Goal: Information Seeking & Learning: Learn about a topic

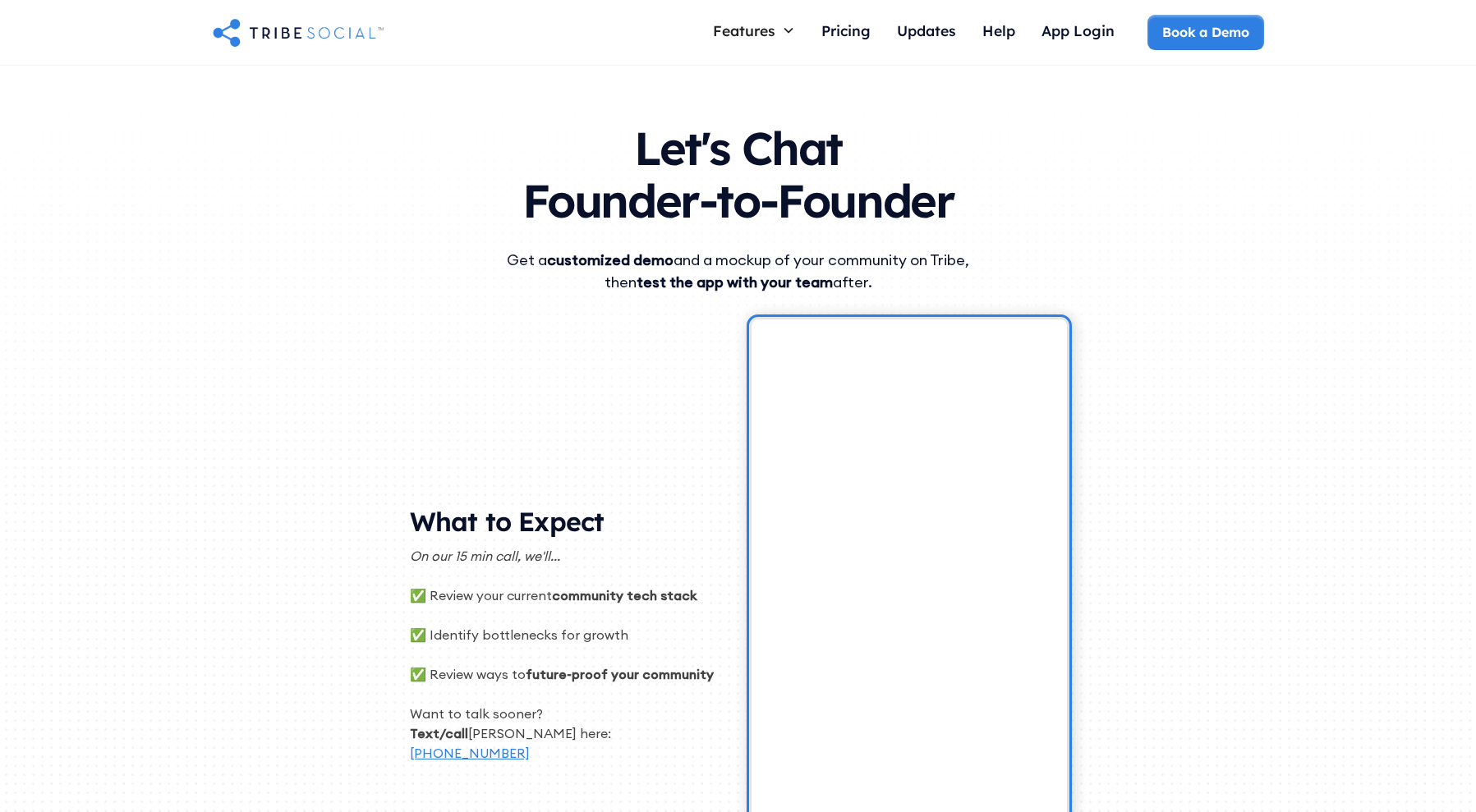
scroll to position [72, 0]
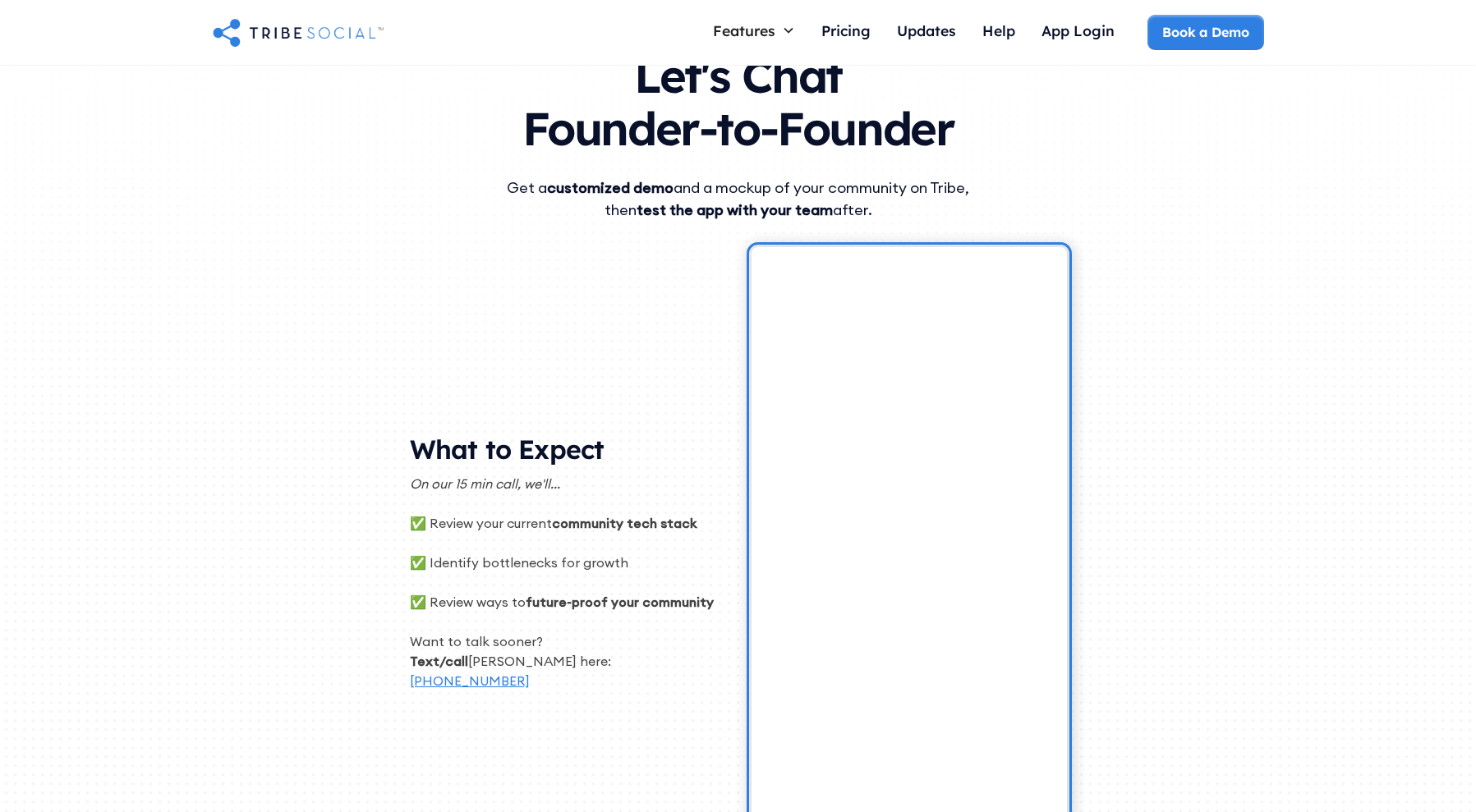
click at [1221, 473] on div "Let's Chat Founder-to-Founder Get a customized demo and a mockup of your commun…" at bounding box center [738, 427] width 1051 height 868
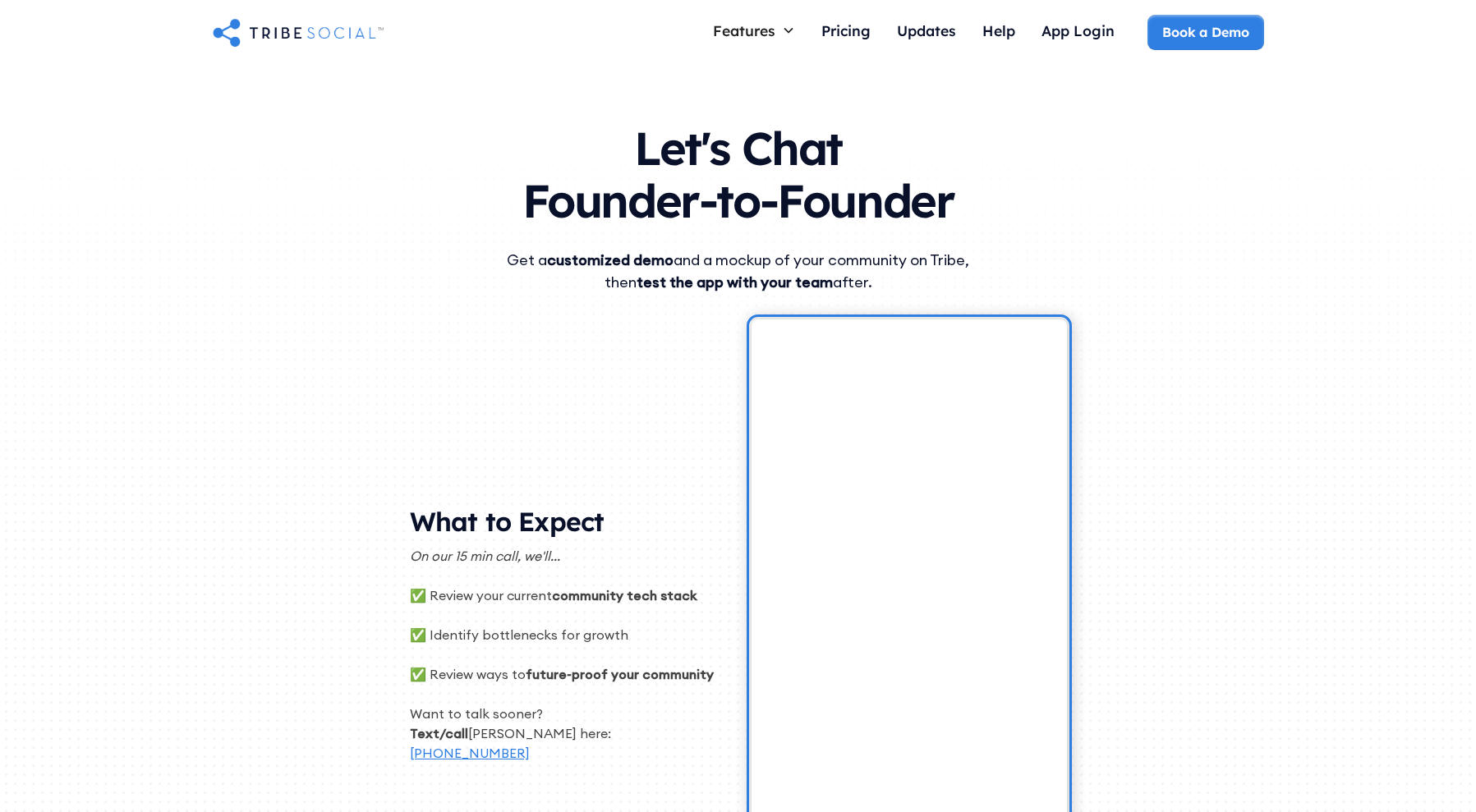
click at [335, 30] on img "home" at bounding box center [297, 31] width 171 height 33
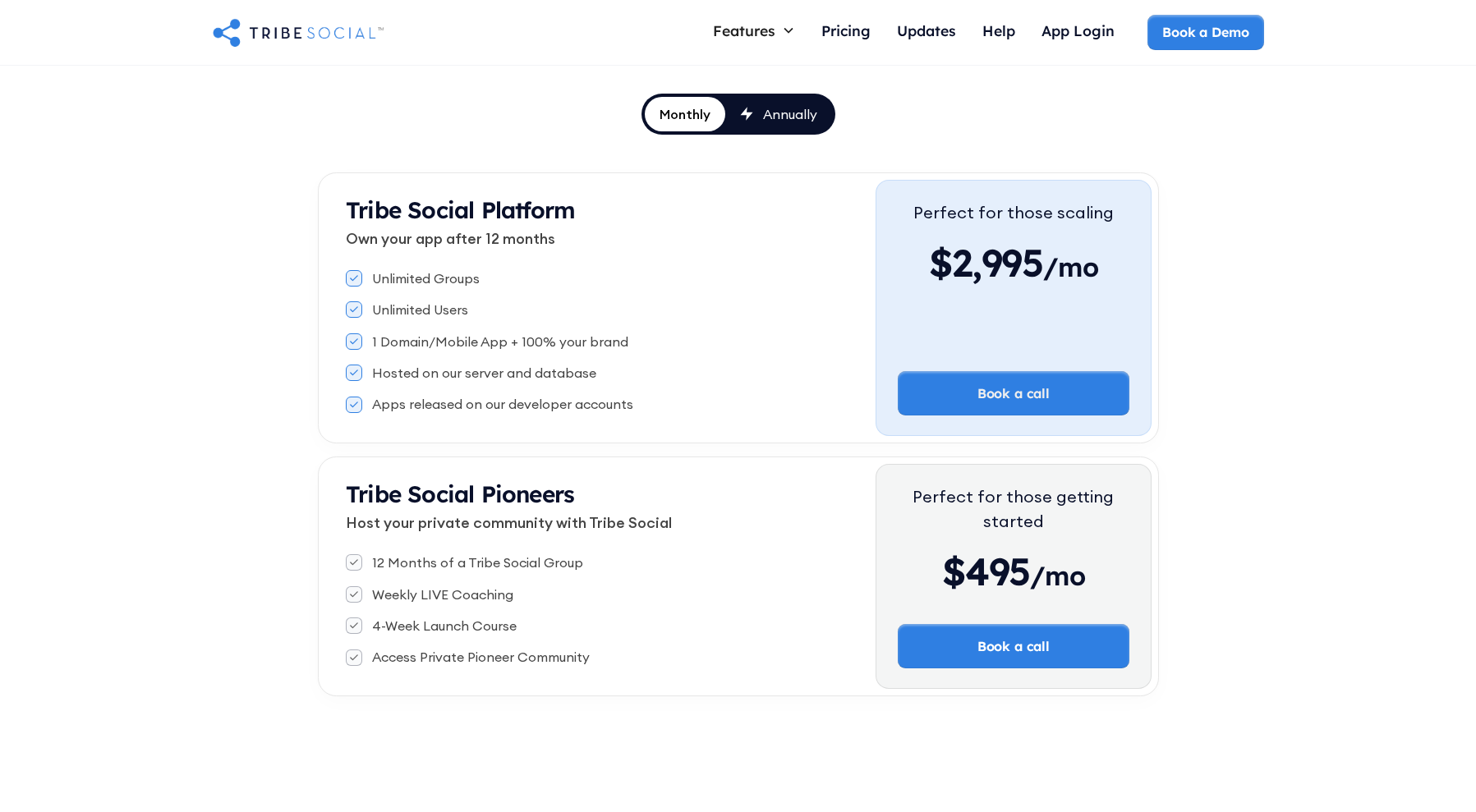
click at [781, 122] on link "Annually" at bounding box center [779, 114] width 107 height 35
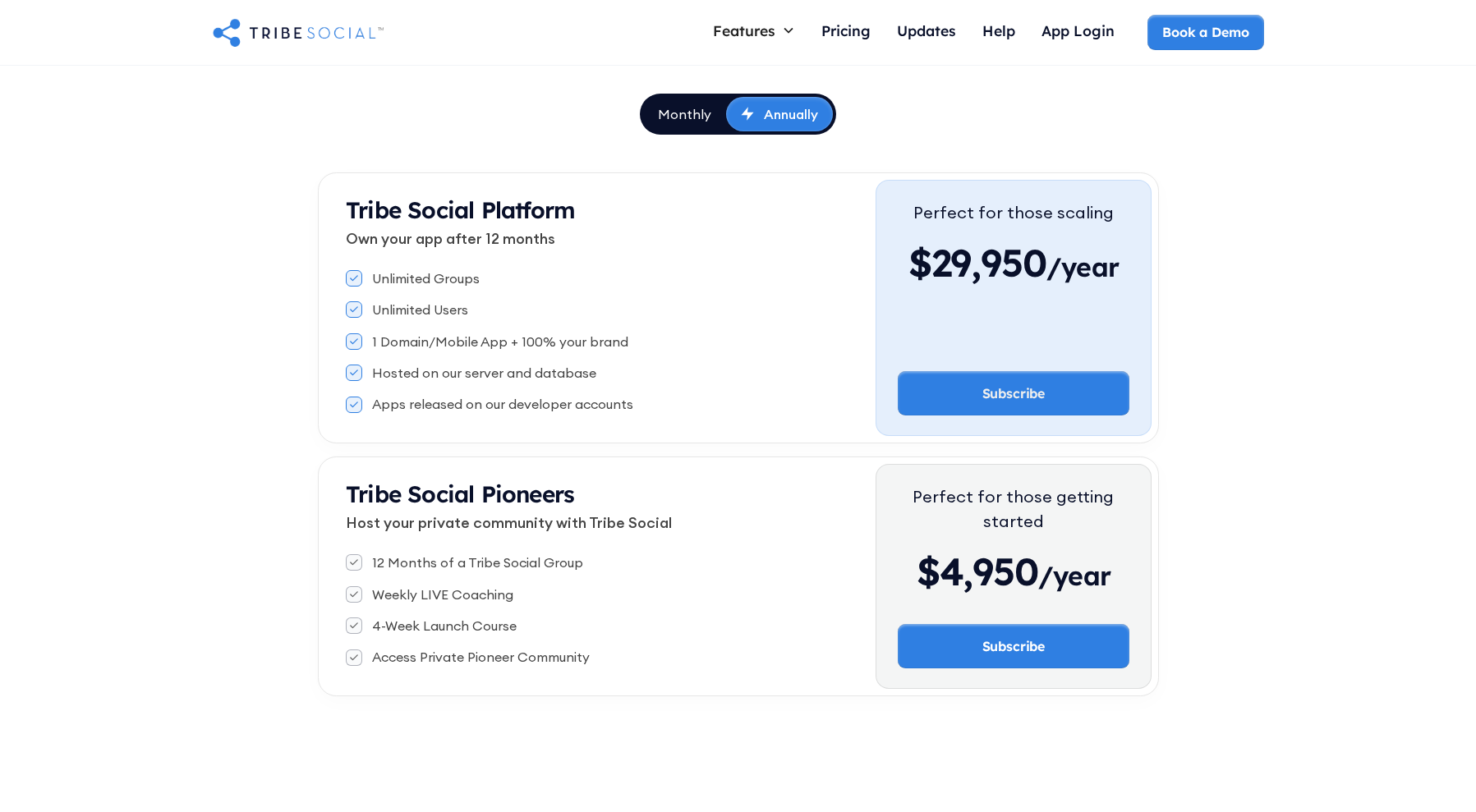
click at [682, 118] on div "Monthly" at bounding box center [684, 114] width 54 height 18
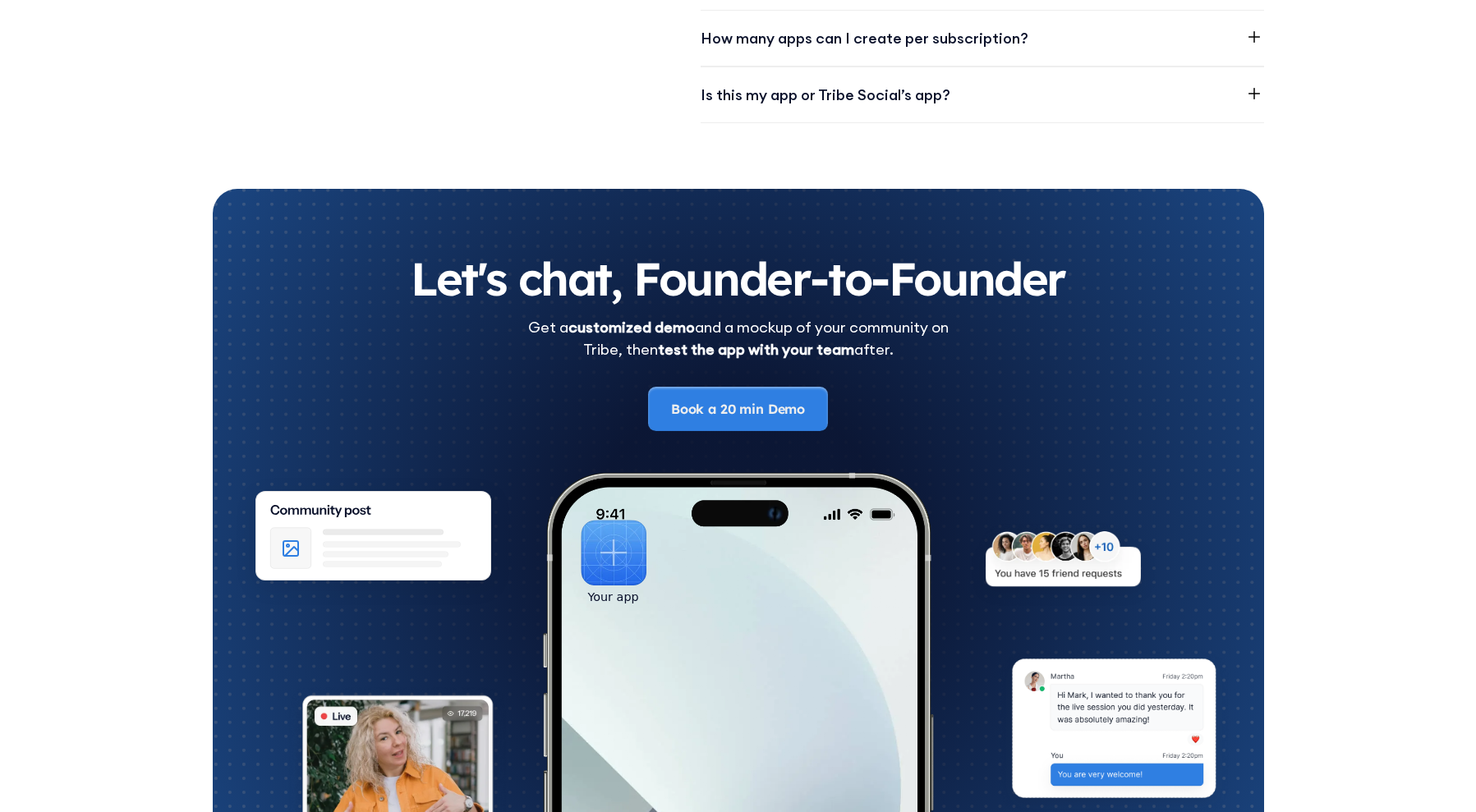
scroll to position [2582, 0]
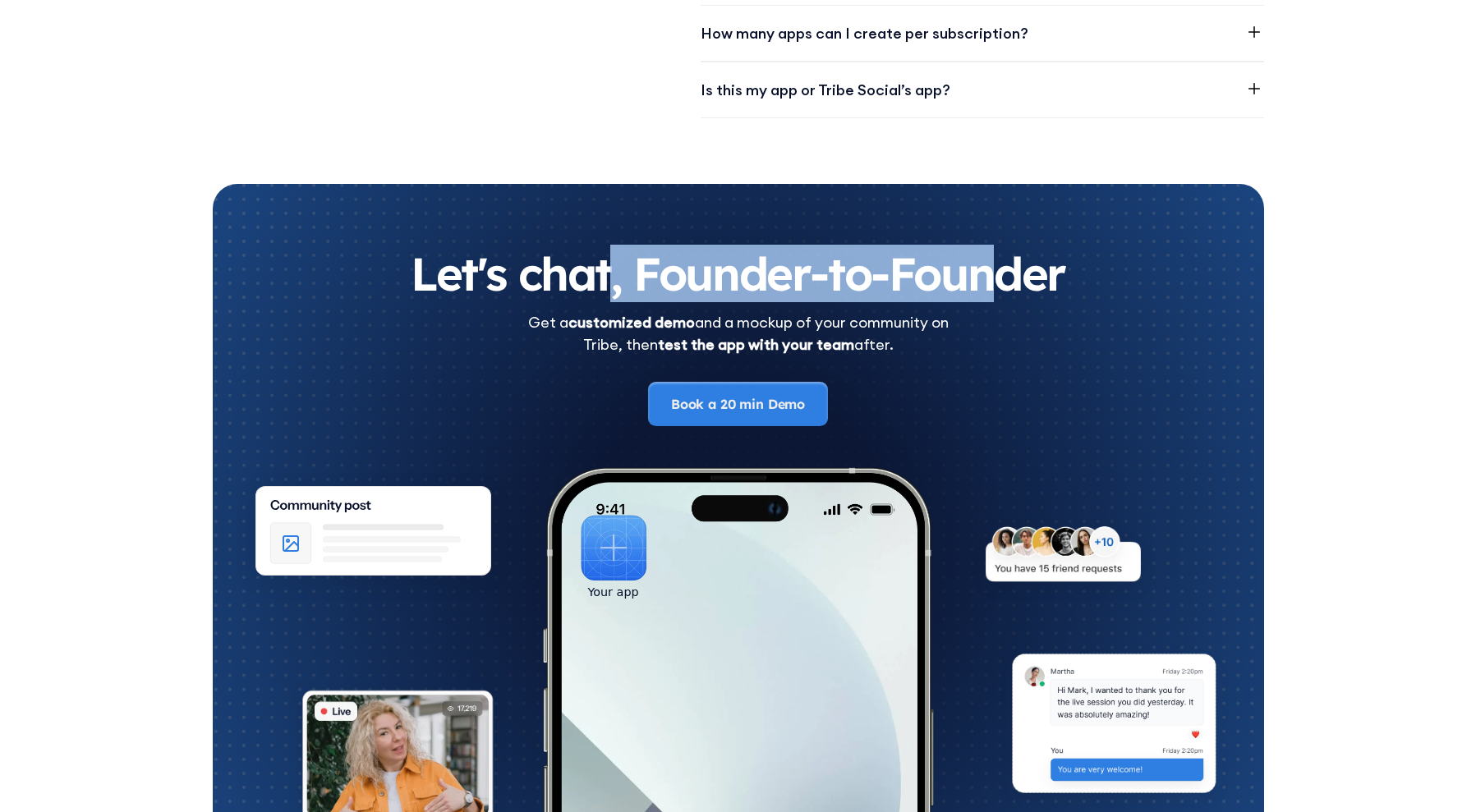
drag, startPoint x: 775, startPoint y: 275, endPoint x: 1021, endPoint y: 284, distance: 246.2
click at [1009, 283] on h2 "Let's chat, Founder-to-Founder" at bounding box center [738, 273] width 986 height 48
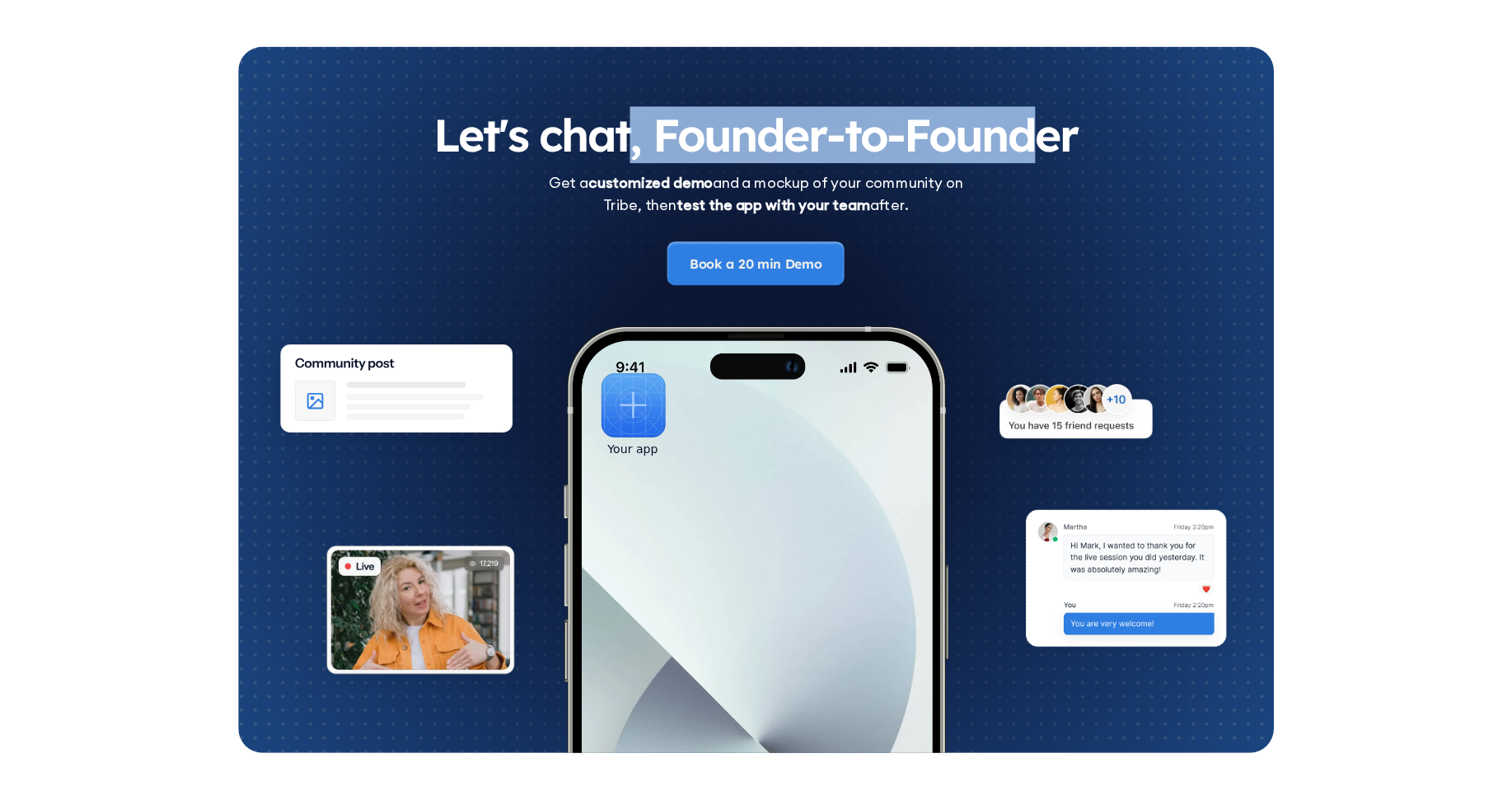
scroll to position [2730, 0]
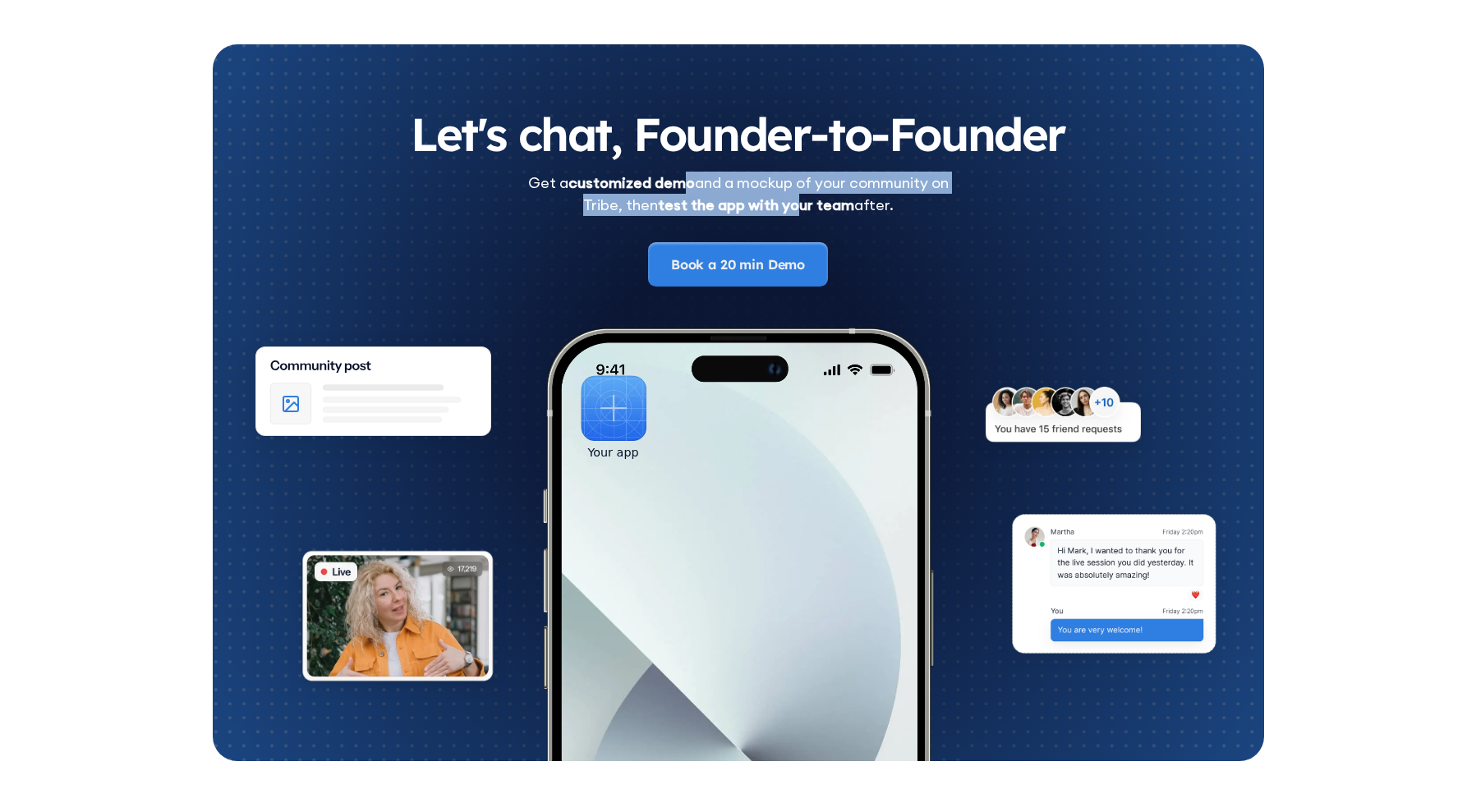
drag, startPoint x: 695, startPoint y: 183, endPoint x: 806, endPoint y: 197, distance: 111.9
click at [806, 197] on div "Get a customized demo and a mockup of your community on Tribe, then test the ap…" at bounding box center [738, 194] width 421 height 44
click at [806, 197] on strong "test the app with your team" at bounding box center [755, 205] width 196 height 19
drag, startPoint x: 740, startPoint y: 181, endPoint x: 624, endPoint y: 209, distance: 119.3
click at [624, 209] on div "Get a customized demo and a mockup of your community on Tribe, then test the ap…" at bounding box center [738, 194] width 421 height 44
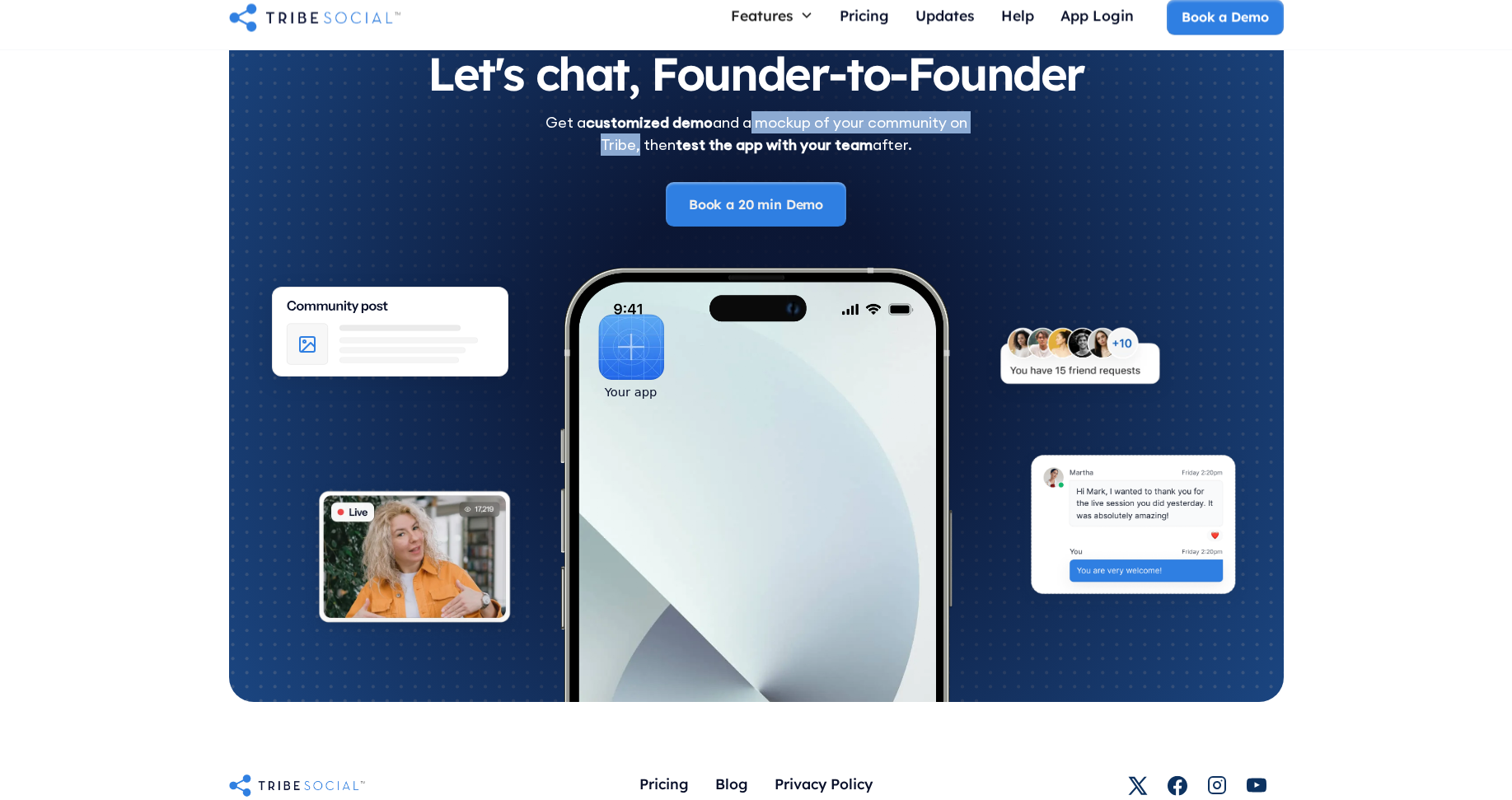
scroll to position [2647, 0]
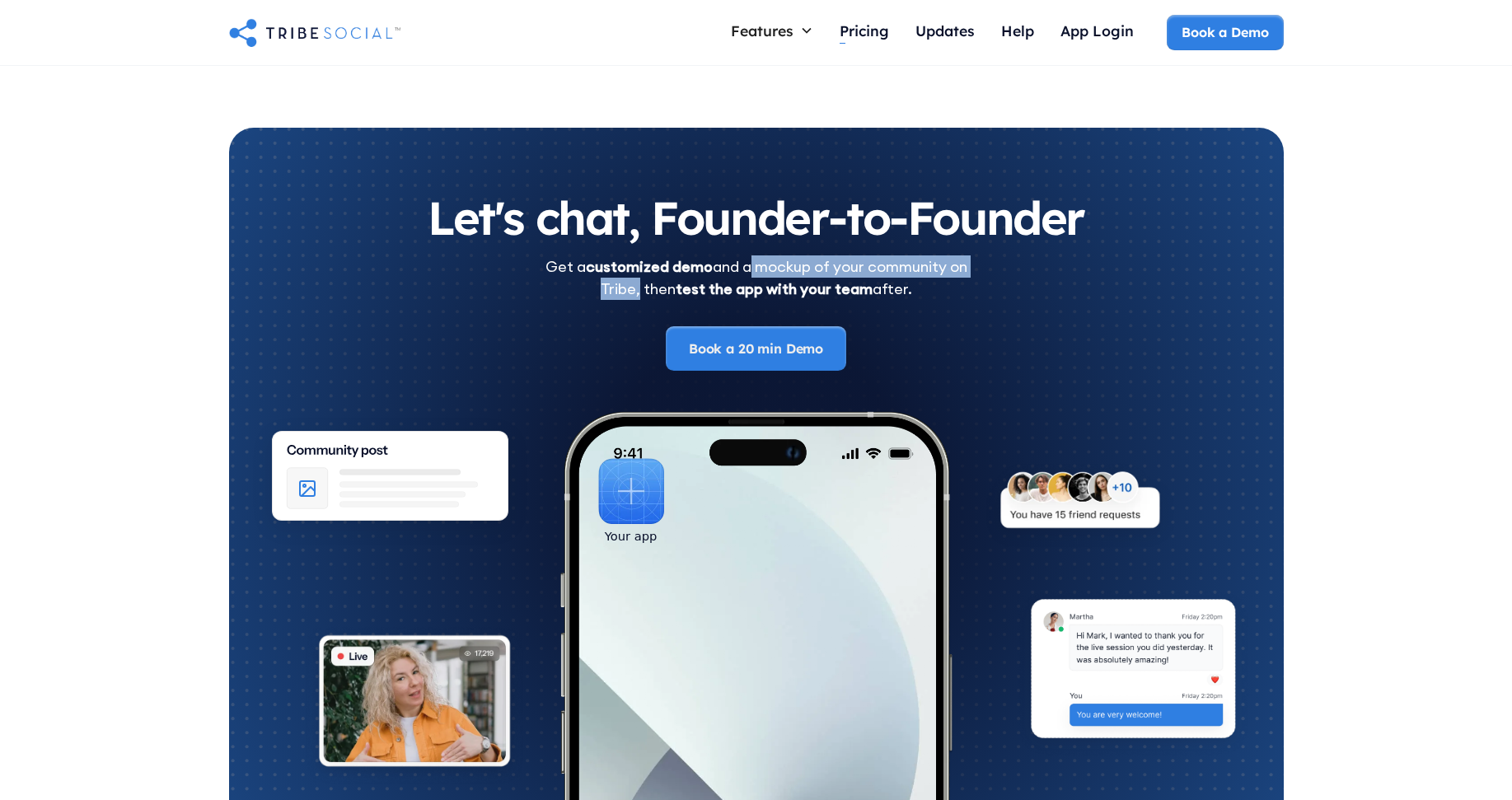
click at [949, 40] on div "Updates" at bounding box center [945, 32] width 60 height 36
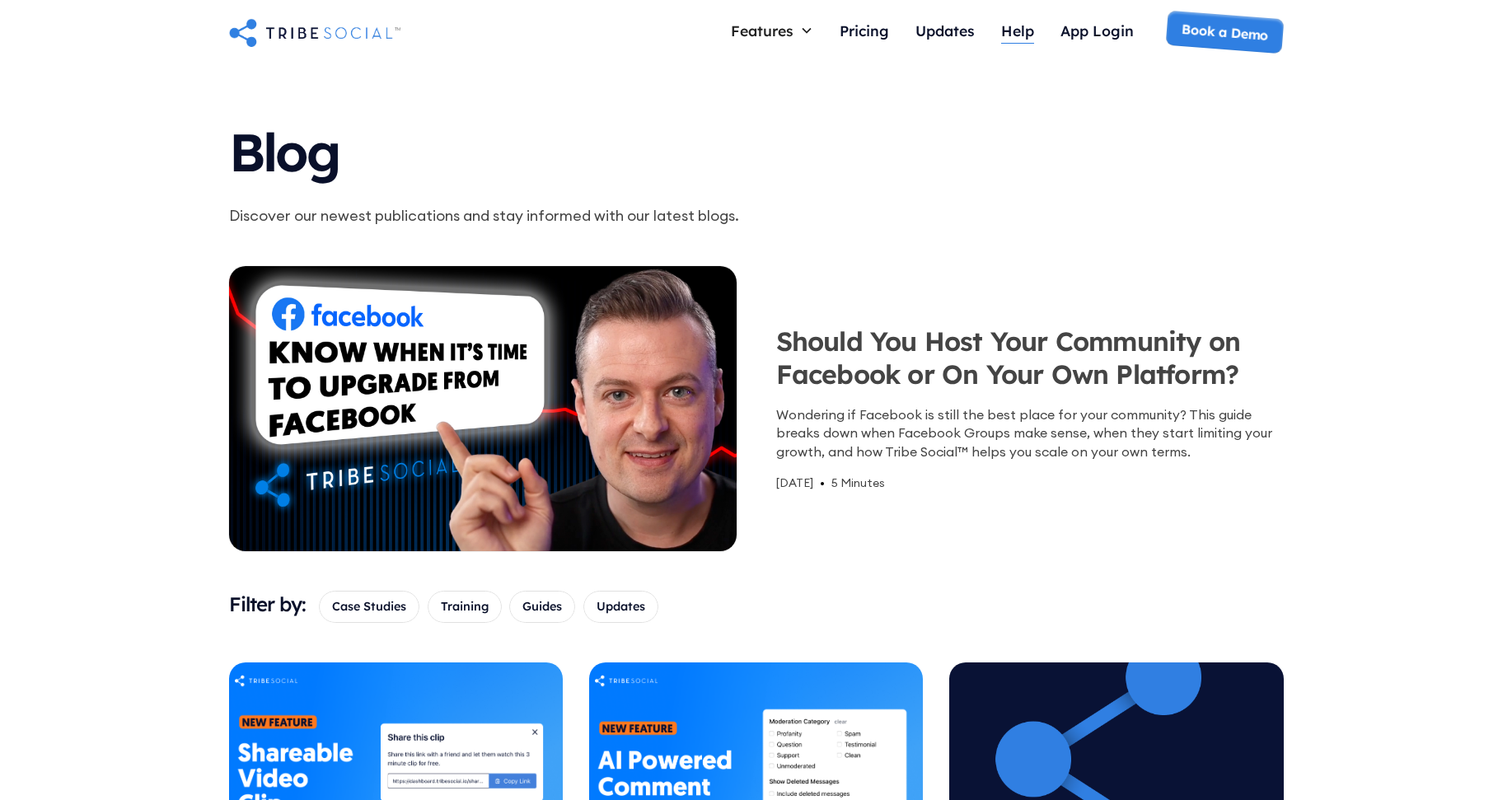
click at [1015, 35] on div "Help" at bounding box center [1017, 30] width 33 height 18
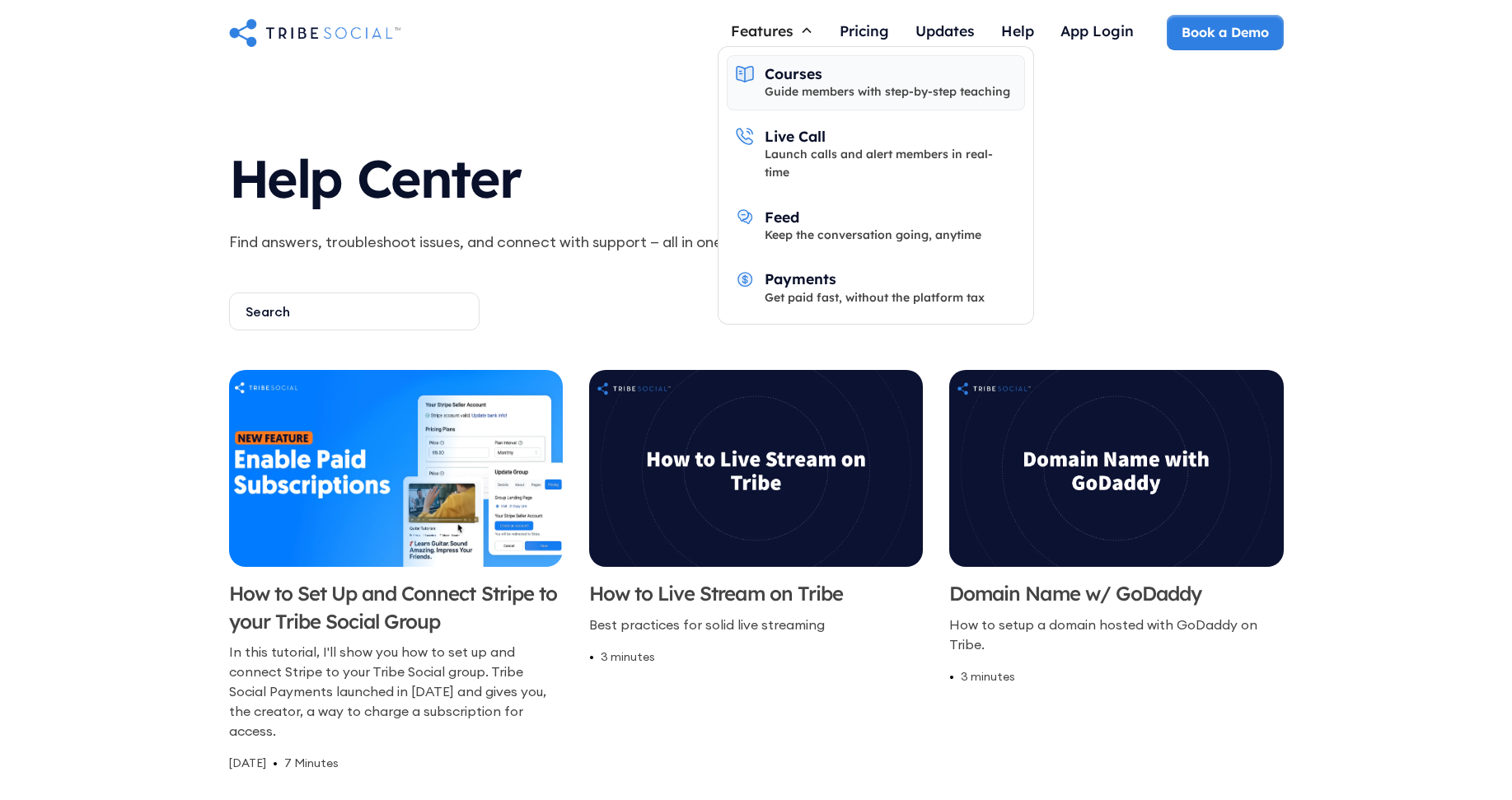
click at [776, 92] on div "Guide members with step-by-step teaching" at bounding box center [887, 92] width 245 height 18
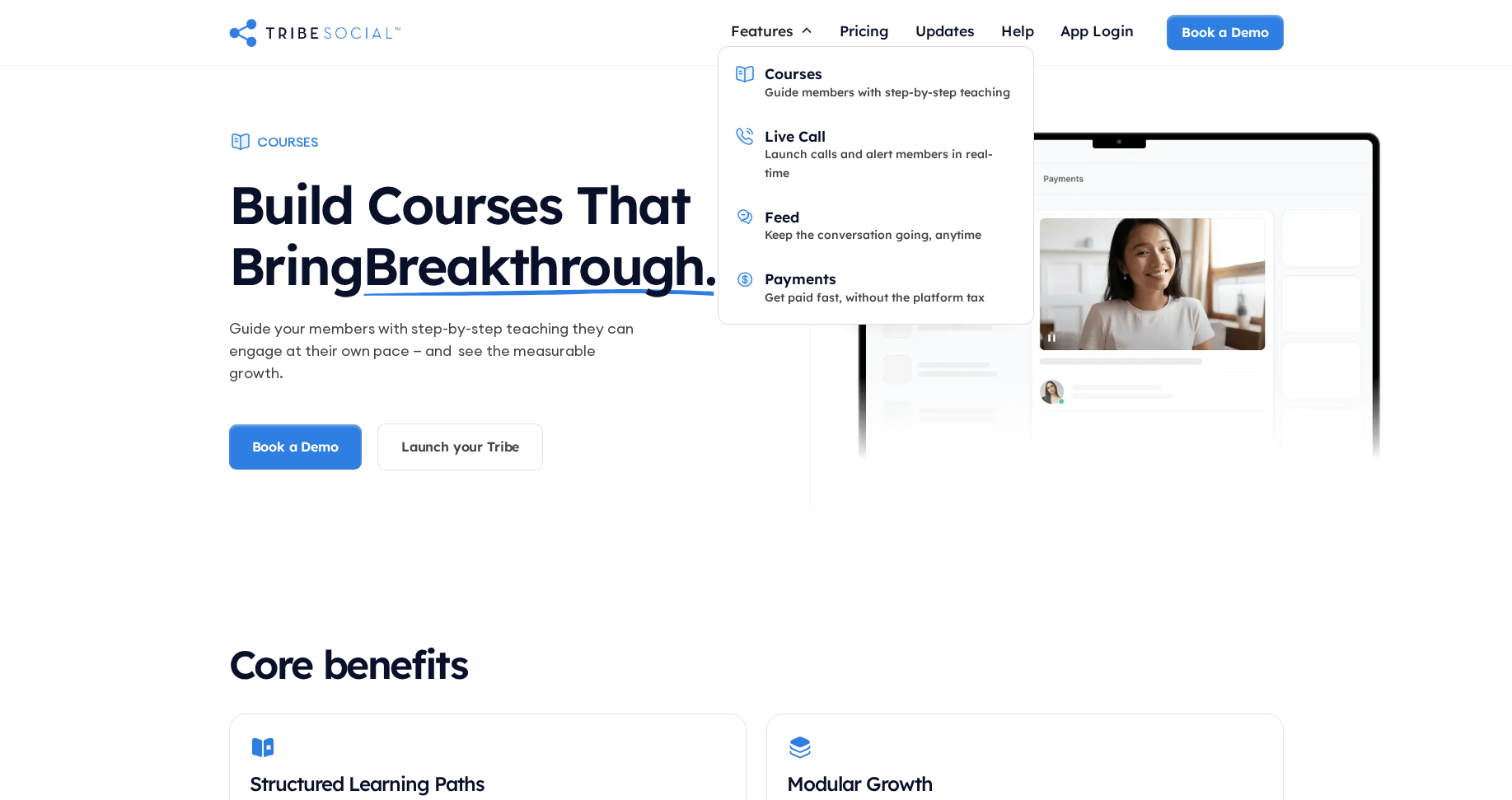
click at [772, 33] on div "Features" at bounding box center [761, 30] width 62 height 18
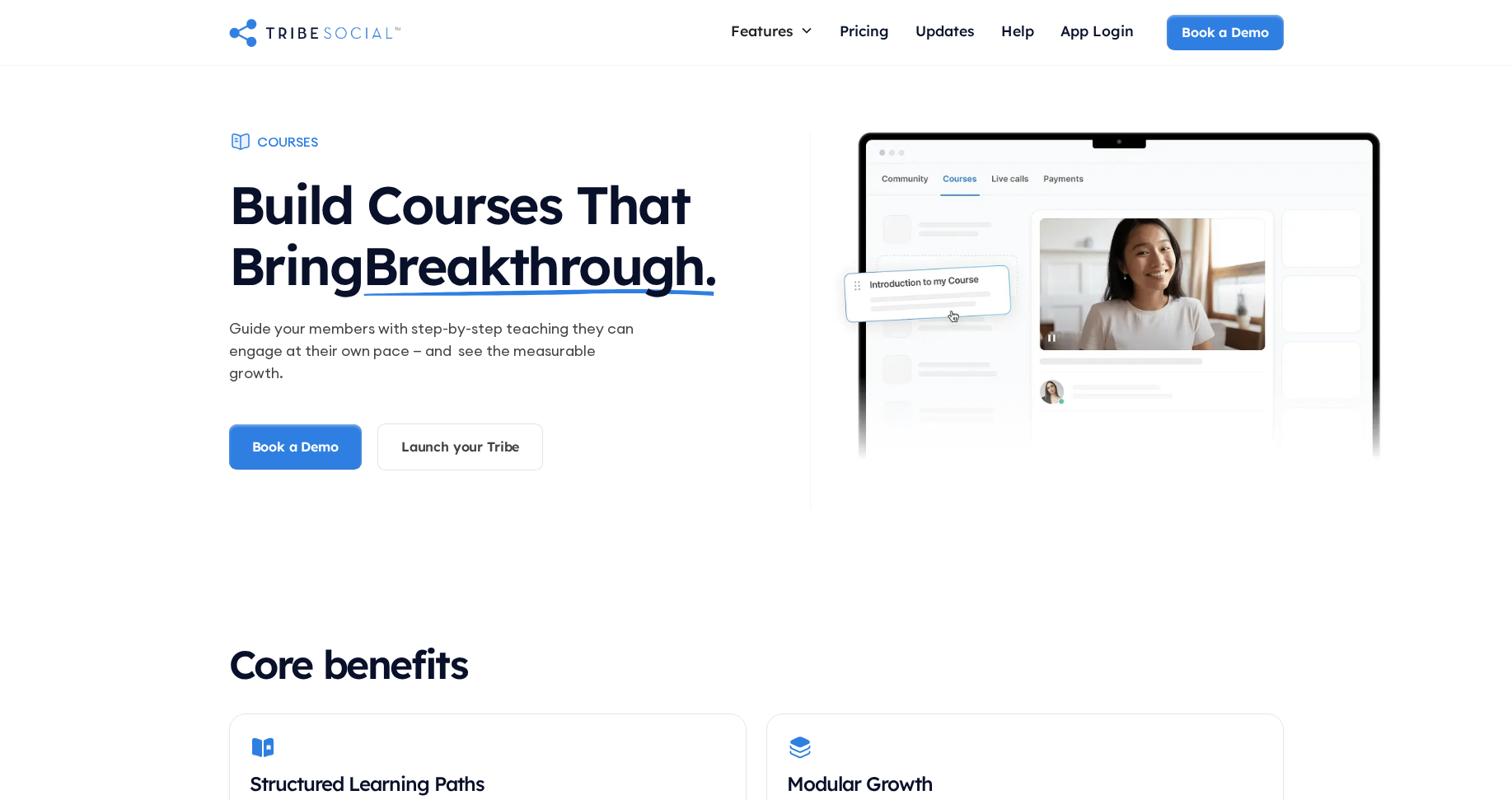
click at [772, 33] on div "Features" at bounding box center [761, 30] width 62 height 18
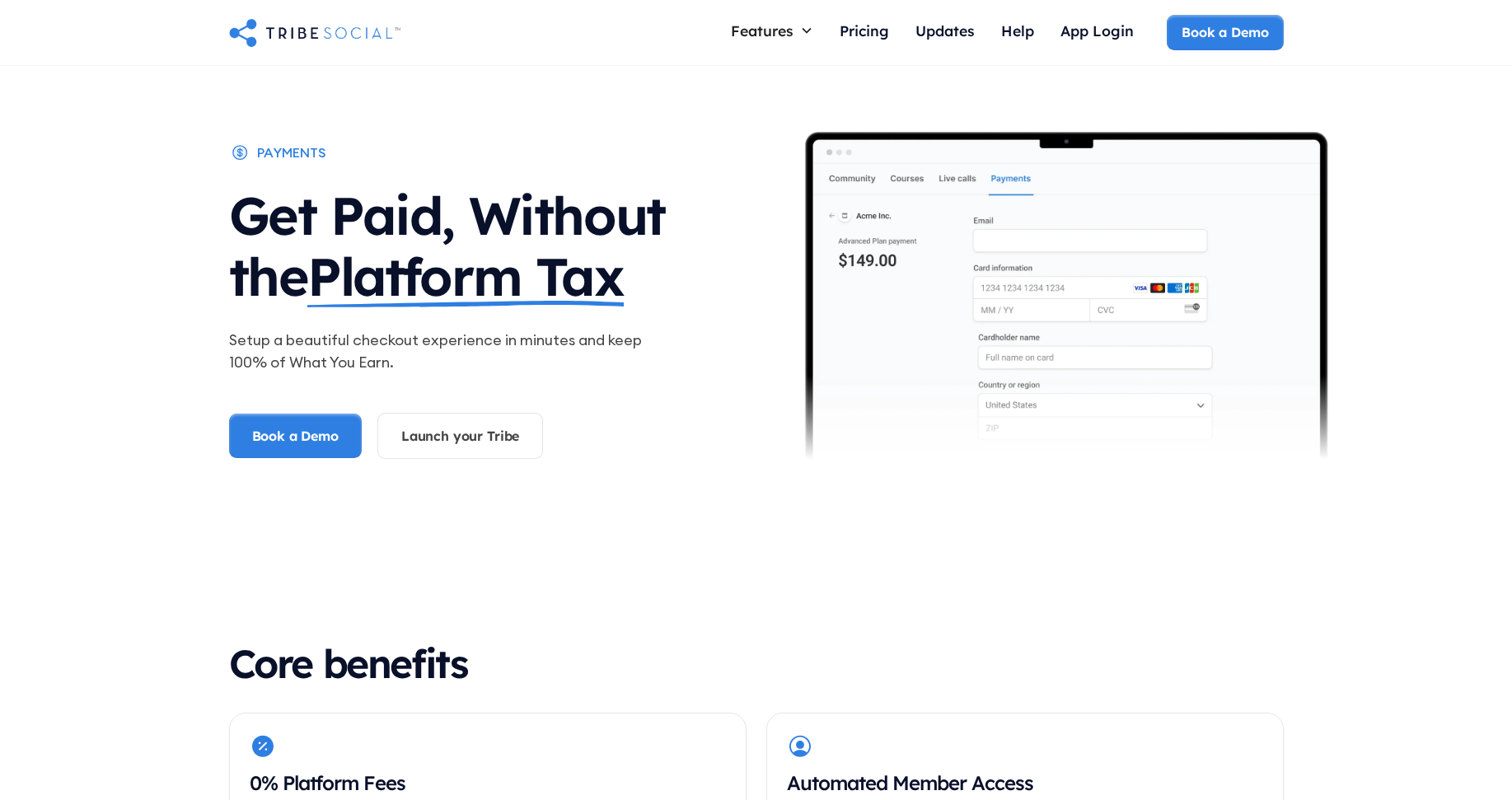
click at [305, 25] on img "home" at bounding box center [315, 32] width 171 height 33
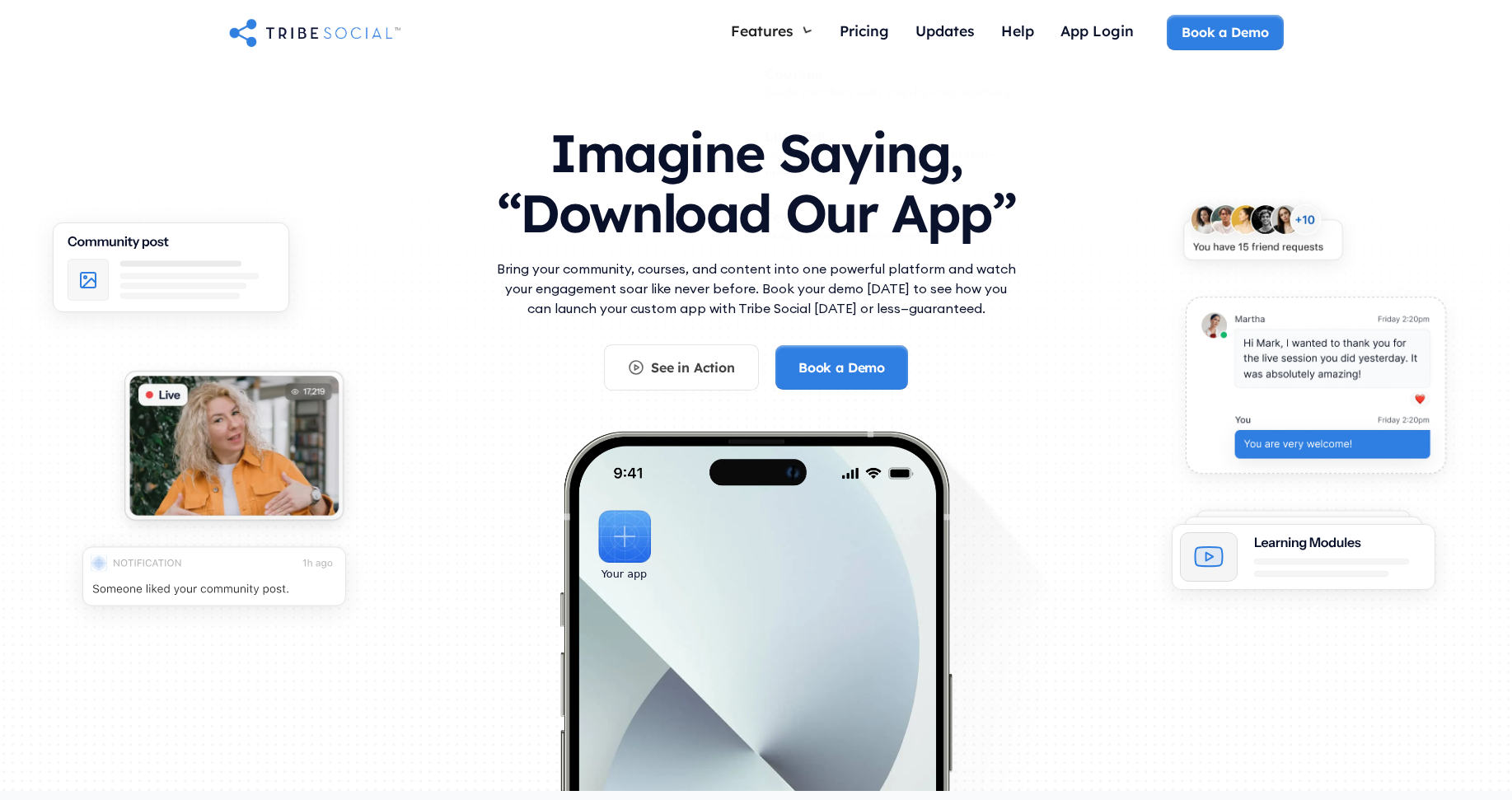
click at [531, 236] on h1 "Imagine Saying, “Download Our App”" at bounding box center [756, 179] width 528 height 146
drag, startPoint x: 529, startPoint y: 134, endPoint x: 938, endPoint y: 318, distance: 448.5
click at [938, 318] on div "Imagine Saying, “Download Our App” Bring your community, courses, and content i…" at bounding box center [756, 249] width 528 height 285
click at [978, 319] on div "Bring your community, courses, and content into one powerful platform and watch…" at bounding box center [756, 302] width 528 height 86
drag, startPoint x: 922, startPoint y: 304, endPoint x: 421, endPoint y: 204, distance: 510.9
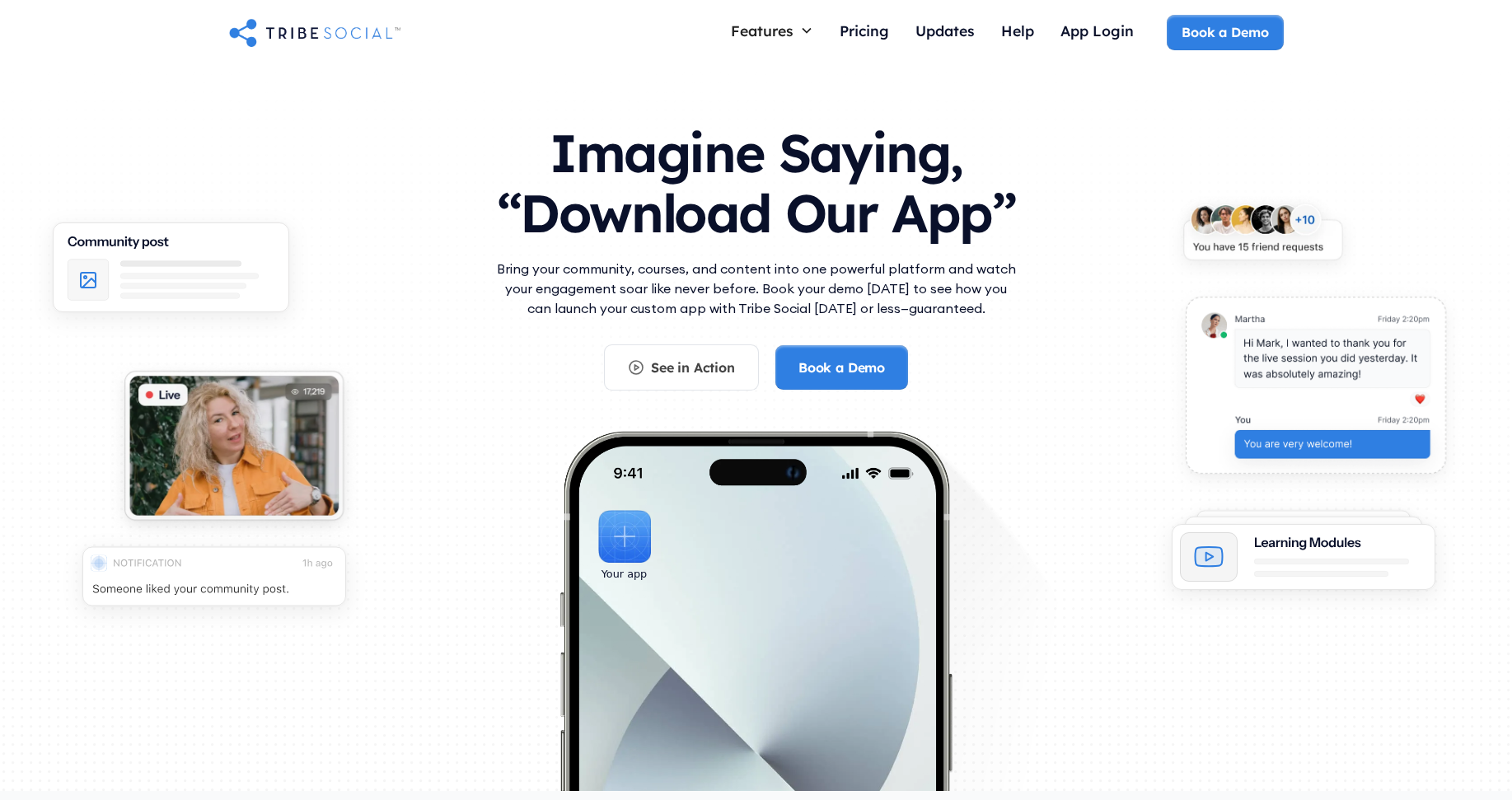
click at [421, 204] on div "Imagine Saying, “Download Our App” Bring your community, courses, and content i…" at bounding box center [756, 453] width 1054 height 694
click at [564, 141] on h1 "Imagine Saying, “Download Our App”" at bounding box center [756, 179] width 528 height 146
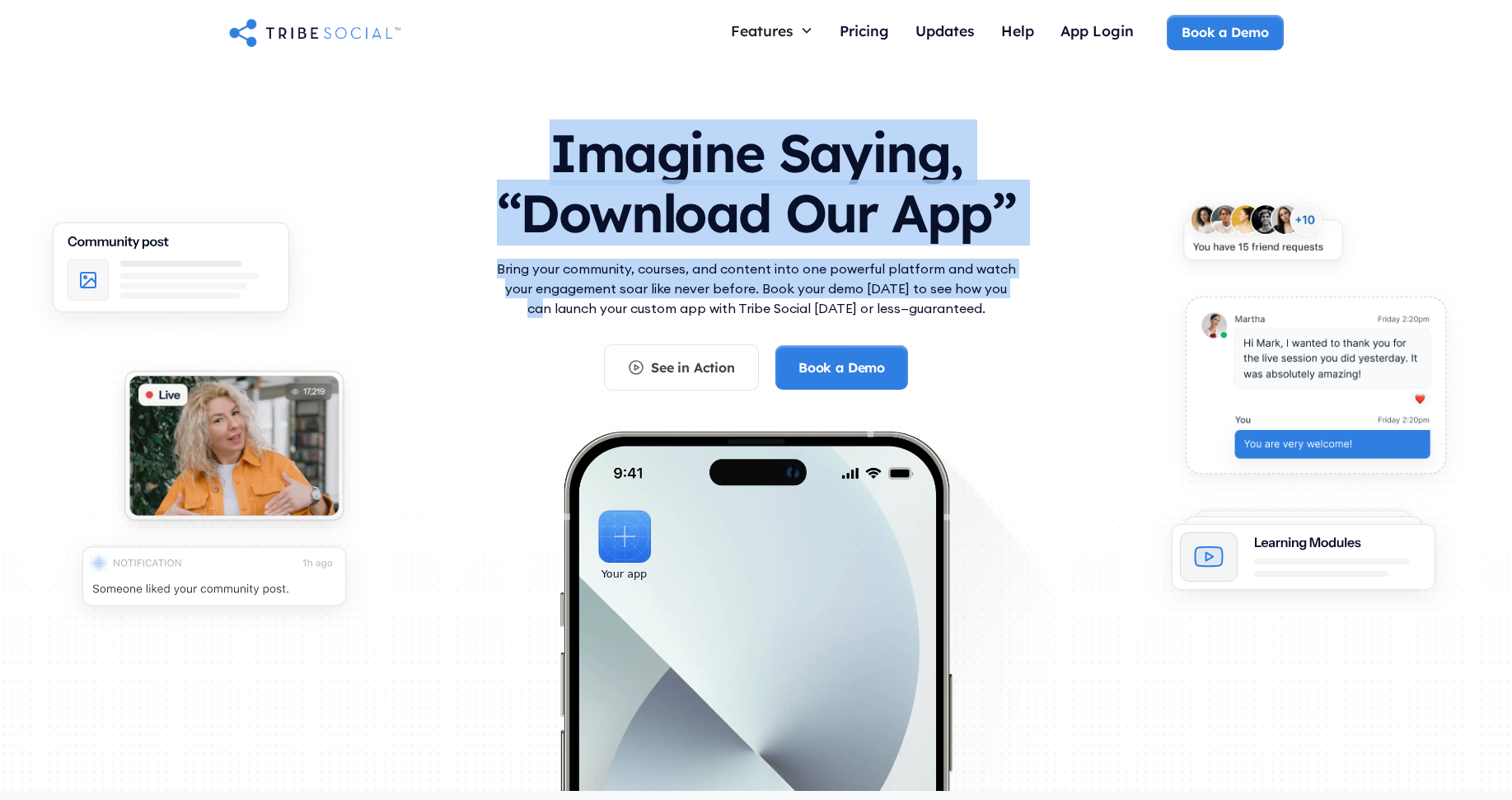
drag, startPoint x: 534, startPoint y: 141, endPoint x: 1110, endPoint y: 288, distance: 594.5
click at [1110, 288] on div "Imagine Saying, “Download Our App” Bring your community, courses, and content i…" at bounding box center [756, 453] width 1054 height 694
click at [1108, 288] on div "Imagine Saying, “Download Our App” Bring your community, courses, and content i…" at bounding box center [756, 453] width 1054 height 694
